Goal: Contribute content: Add original content to the website for others to see

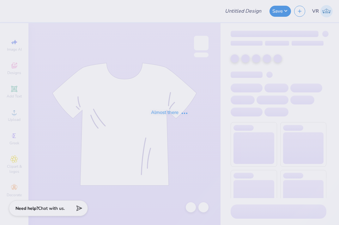
type input "Piphi fall 2025"
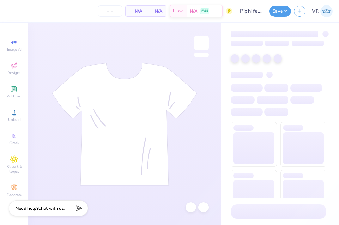
type input "36"
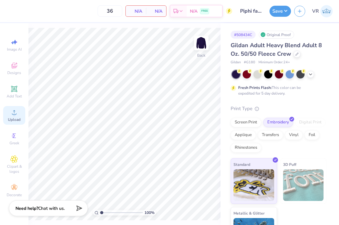
click at [16, 114] on icon at bounding box center [14, 112] width 4 height 4
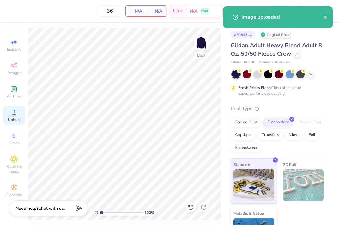
click at [8, 117] on span "Upload" at bounding box center [14, 119] width 13 height 5
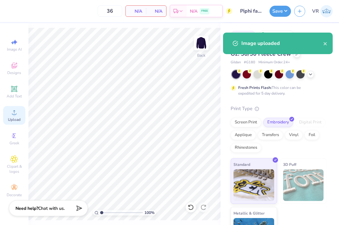
click at [16, 116] on div "Upload" at bounding box center [14, 115] width 22 height 19
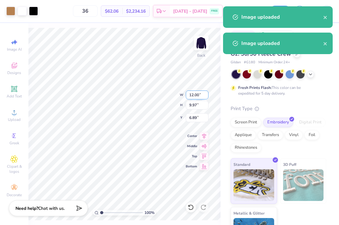
click at [195, 95] on input "12.00" at bounding box center [197, 94] width 23 height 9
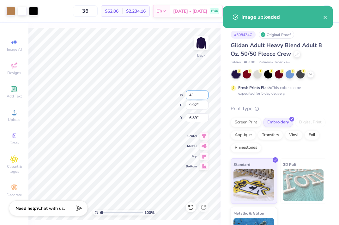
type input "4.00"
type input "3.32"
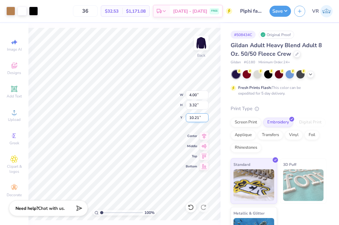
click at [193, 118] on input "10.21" at bounding box center [197, 117] width 23 height 9
type input "3.00"
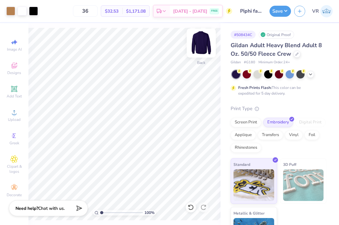
click at [200, 44] on img at bounding box center [201, 42] width 25 height 25
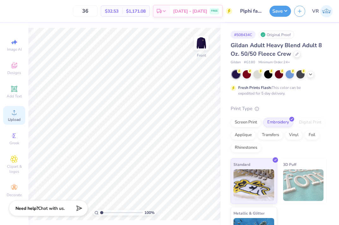
click at [14, 111] on icon at bounding box center [14, 112] width 8 height 8
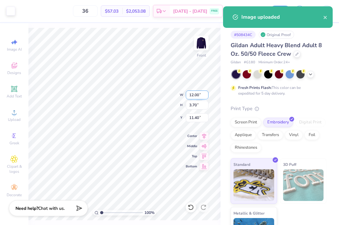
click at [201, 96] on input "12.00" at bounding box center [197, 94] width 23 height 9
type input "5.00"
type input "1.54"
click at [196, 120] on input "12.48" at bounding box center [197, 117] width 23 height 9
type input "3.00"
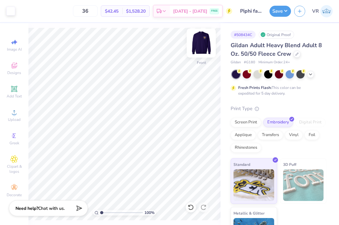
click at [200, 47] on img at bounding box center [201, 42] width 25 height 25
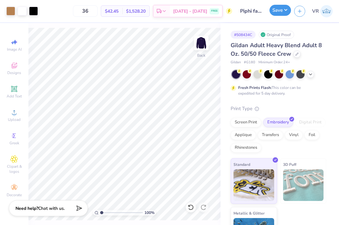
click at [273, 13] on button "Save" at bounding box center [281, 10] width 22 height 11
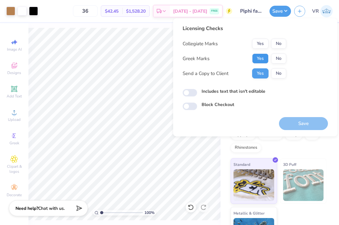
click at [258, 60] on button "Yes" at bounding box center [260, 58] width 16 height 10
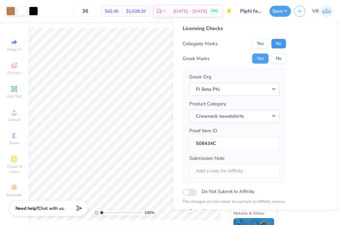
click at [279, 45] on button "No" at bounding box center [278, 44] width 15 height 10
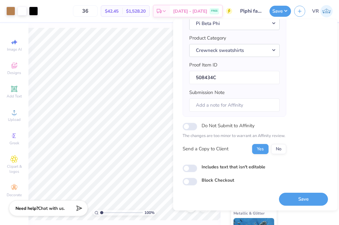
scroll to position [68, 0]
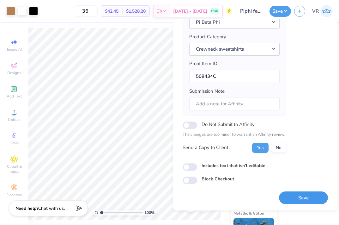
click at [292, 194] on button "Save" at bounding box center [303, 197] width 49 height 13
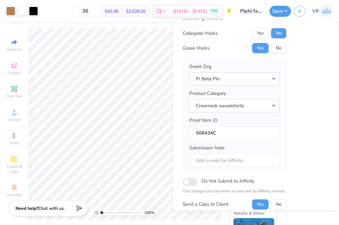
scroll to position [10, 0]
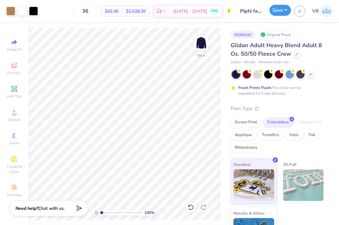
click at [274, 13] on button "Save" at bounding box center [281, 10] width 22 height 11
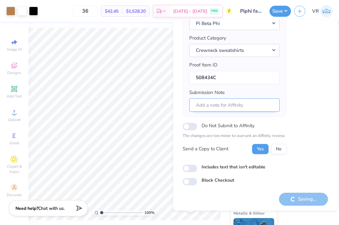
scroll to position [68, 0]
